Goal: Task Accomplishment & Management: Manage account settings

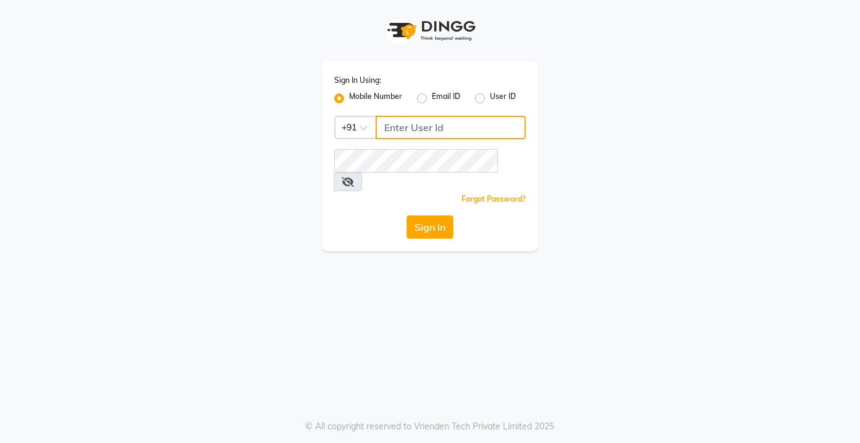
click at [433, 125] on input "Username" at bounding box center [451, 127] width 150 height 23
type input "7022410823"
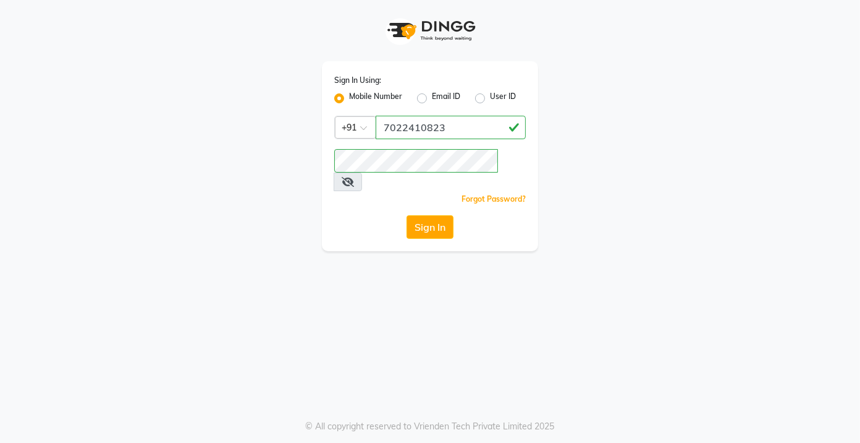
drag, startPoint x: 419, startPoint y: 177, endPoint x: 421, endPoint y: 192, distance: 14.9
click at [420, 192] on div "Forgot Password?" at bounding box center [430, 198] width 192 height 13
click at [428, 215] on button "Sign In" at bounding box center [430, 226] width 47 height 23
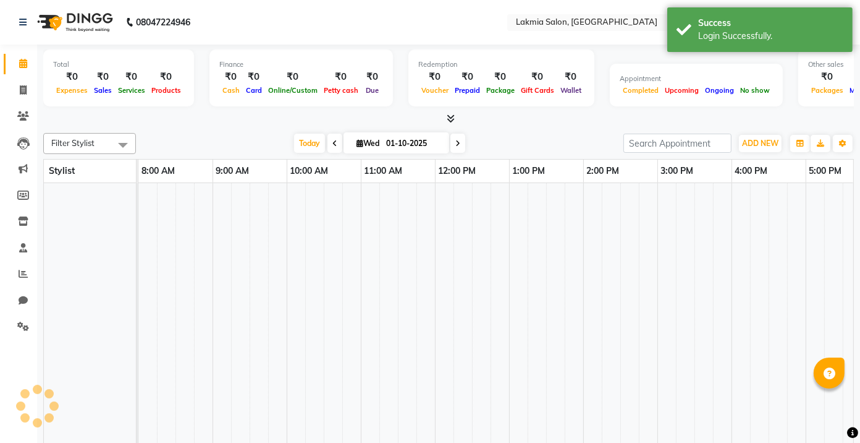
select select "en"
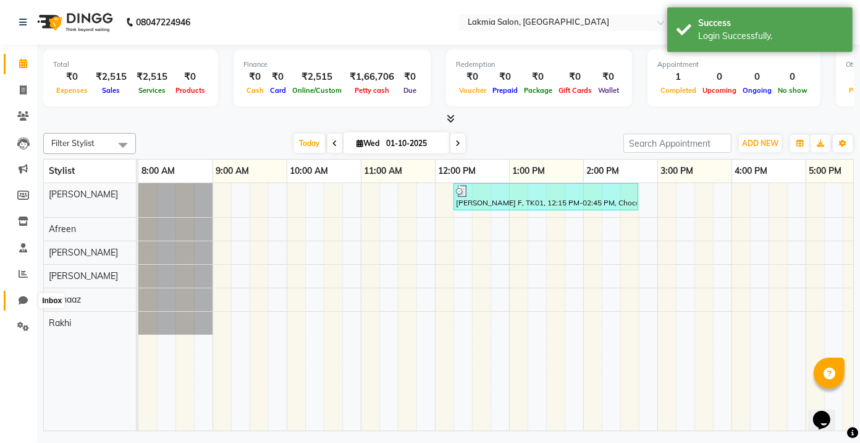
click at [20, 302] on icon at bounding box center [23, 299] width 9 height 9
select select "100"
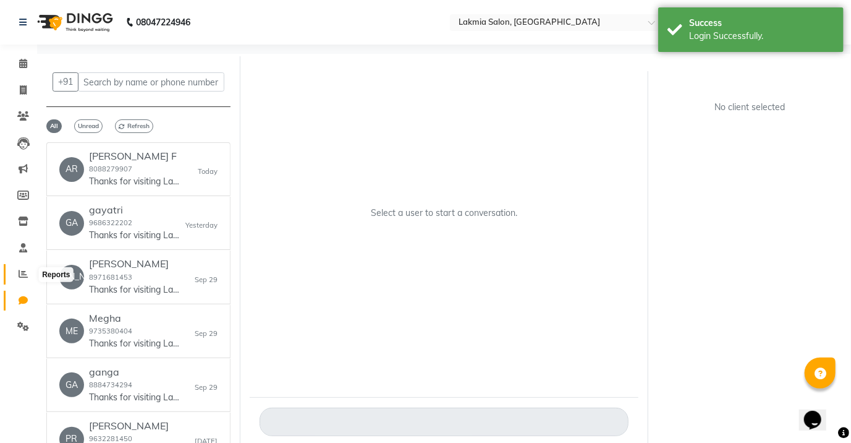
click at [25, 274] on icon at bounding box center [23, 273] width 9 height 9
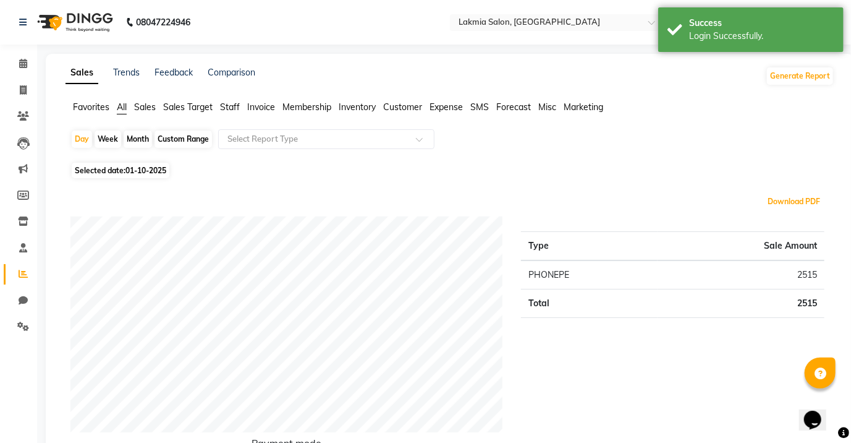
drag, startPoint x: 859, startPoint y: 376, endPoint x: 859, endPoint y: 383, distance: 7.4
click at [851, 381] on html "08047224946 Select Location × Lakmia Salon, Blde Road Default Panel My Panel En…" at bounding box center [425, 221] width 851 height 443
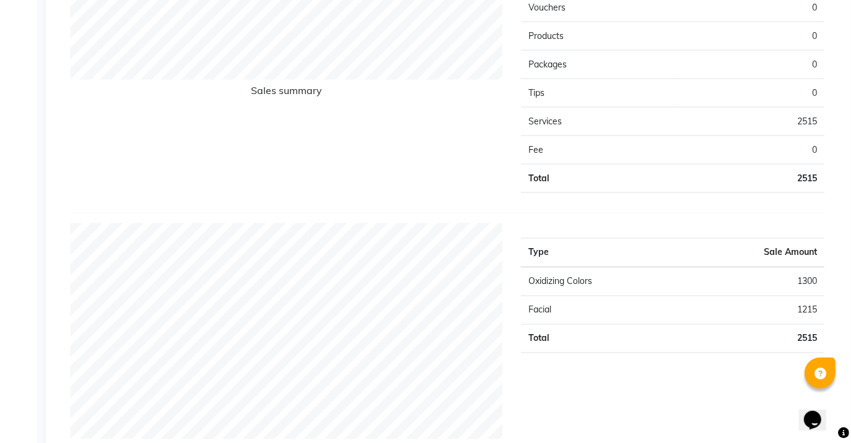
scroll to position [1263, 0]
